Goal: Task Accomplishment & Management: Complete application form

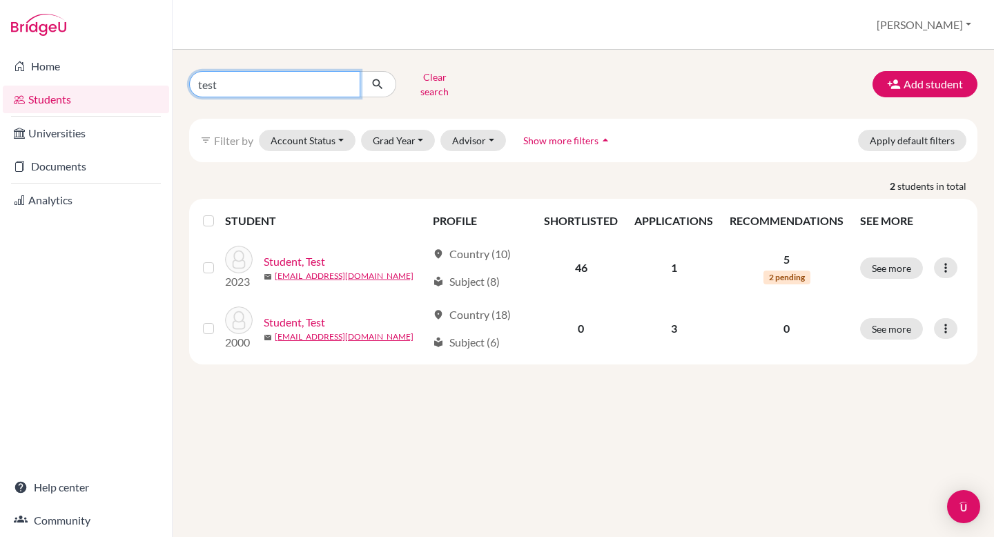
click at [280, 71] on input "test" at bounding box center [274, 84] width 171 height 26
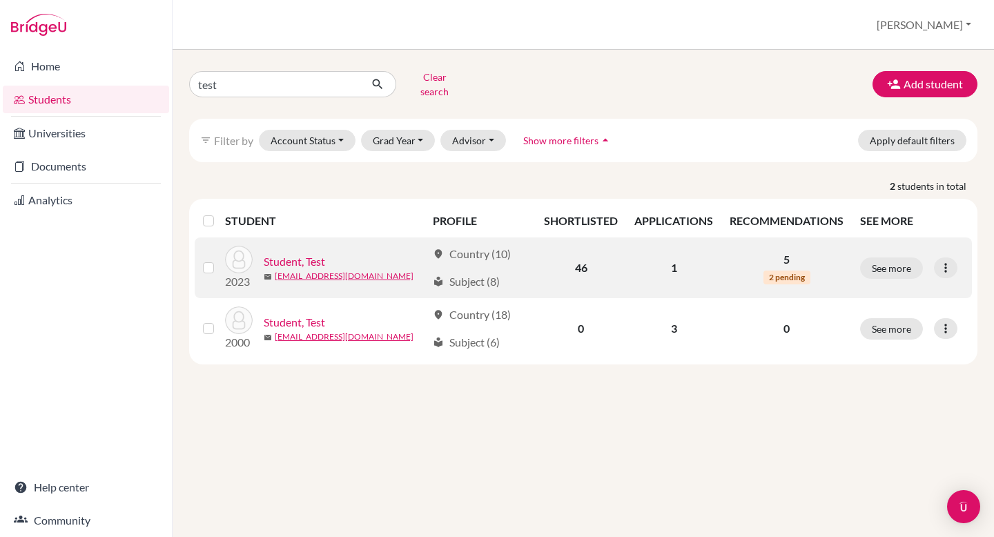
click at [309, 253] on link "Student, Test" at bounding box center [294, 261] width 61 height 17
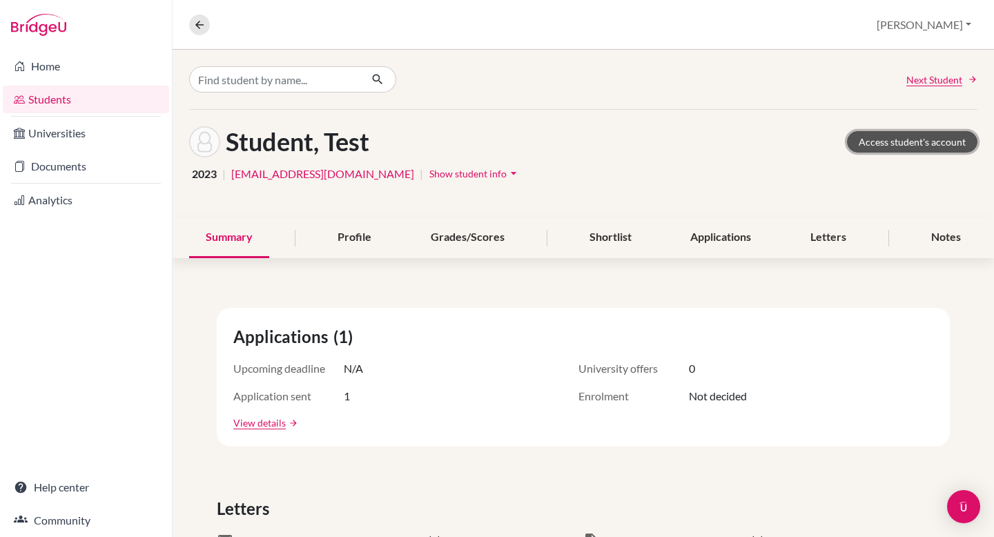
click at [899, 139] on link "Access student's account" at bounding box center [912, 141] width 131 height 21
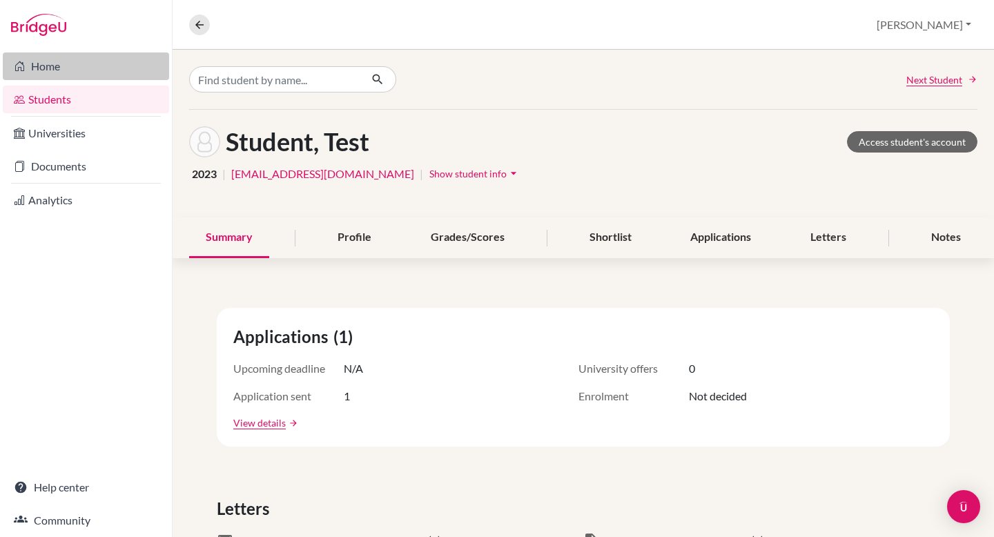
click at [45, 70] on link "Home" at bounding box center [86, 66] width 166 height 28
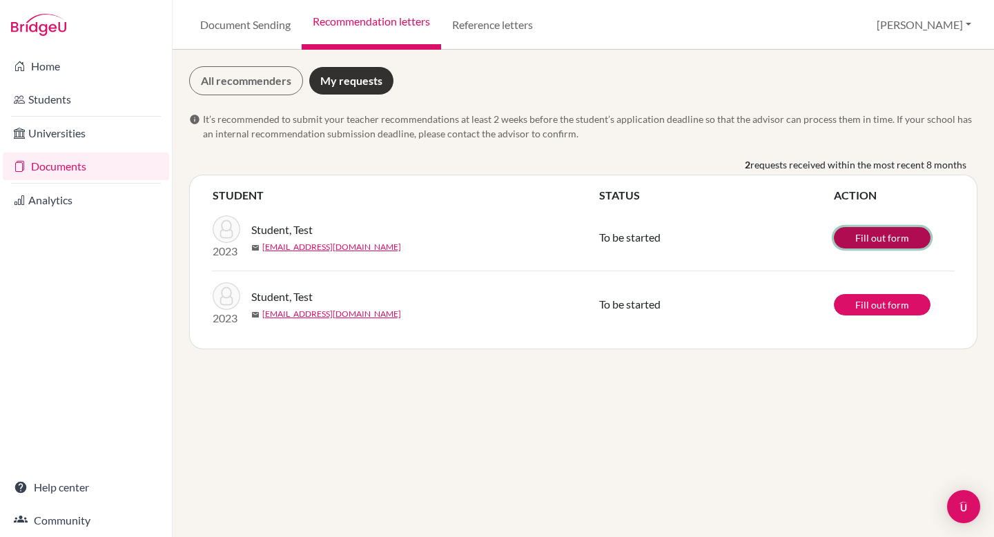
click at [885, 240] on link "Fill out form" at bounding box center [882, 237] width 97 height 21
